Goal: Task Accomplishment & Management: Manage account settings

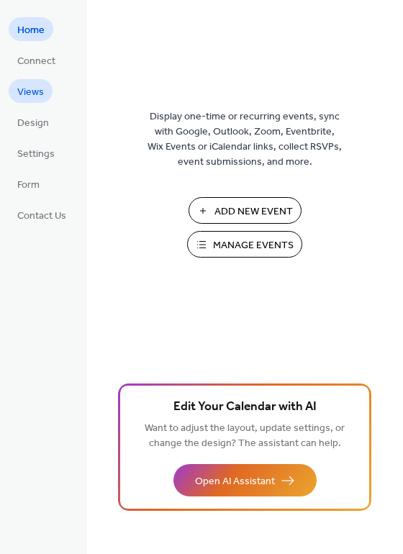
click at [34, 96] on span "Views" at bounding box center [30, 92] width 27 height 15
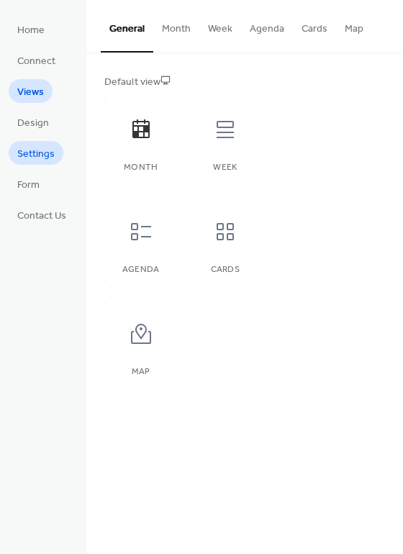
click at [37, 150] on span "Settings" at bounding box center [35, 154] width 37 height 15
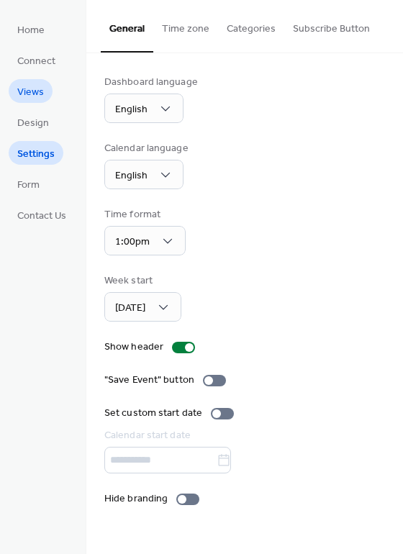
click at [35, 91] on span "Views" at bounding box center [30, 92] width 27 height 15
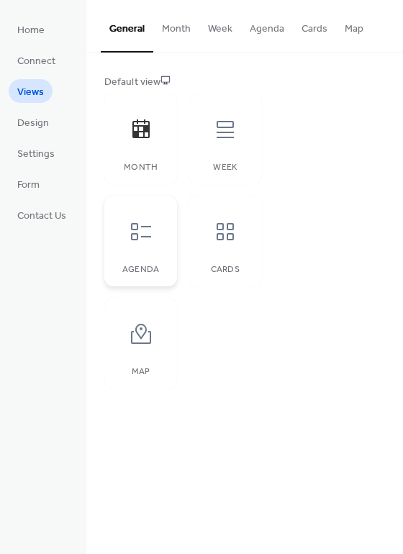
click at [153, 229] on div at bounding box center [140, 231] width 43 height 43
click at [273, 32] on button "Agenda" at bounding box center [267, 25] width 52 height 51
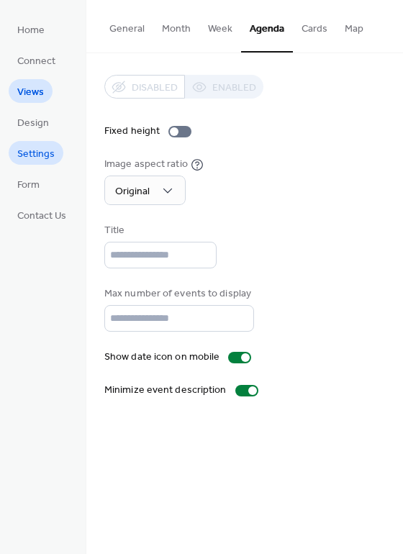
click at [35, 149] on span "Settings" at bounding box center [35, 154] width 37 height 15
